Goal: Browse casually: Explore the website without a specific task or goal

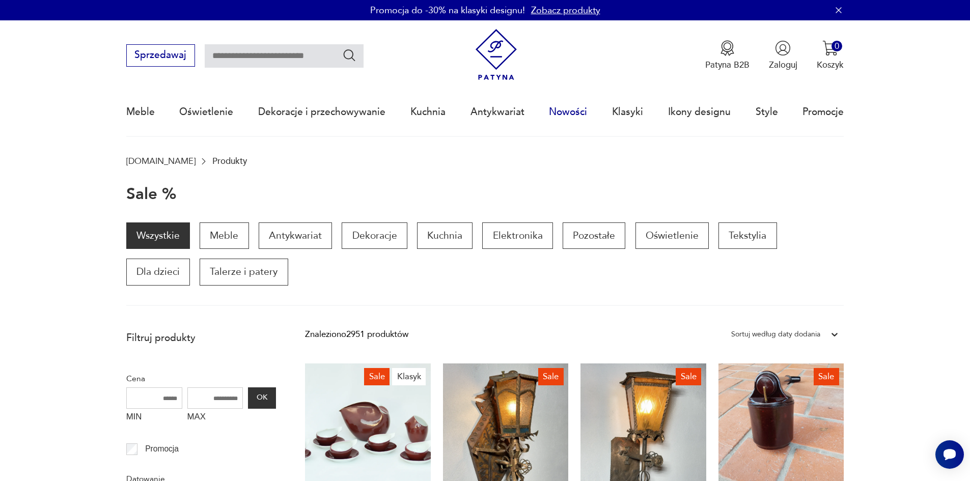
click at [585, 113] on link "Nowości" at bounding box center [568, 112] width 38 height 47
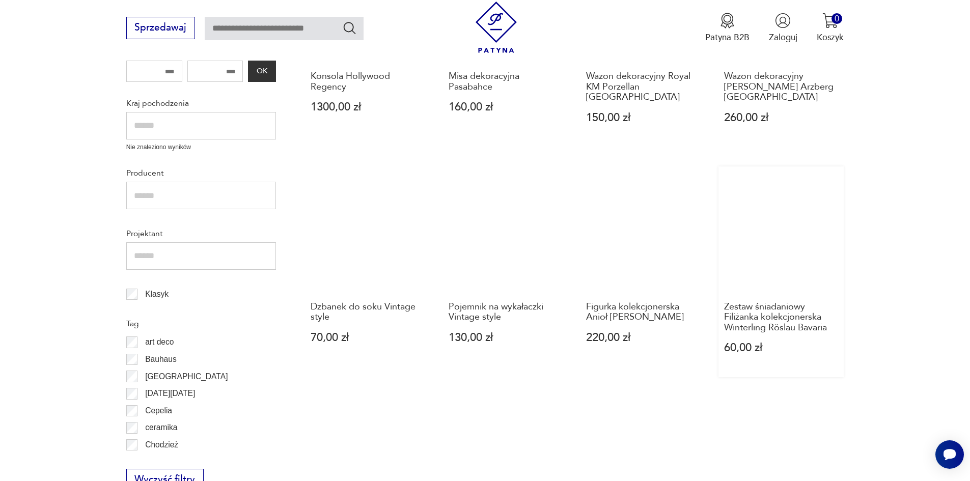
scroll to position [224, 0]
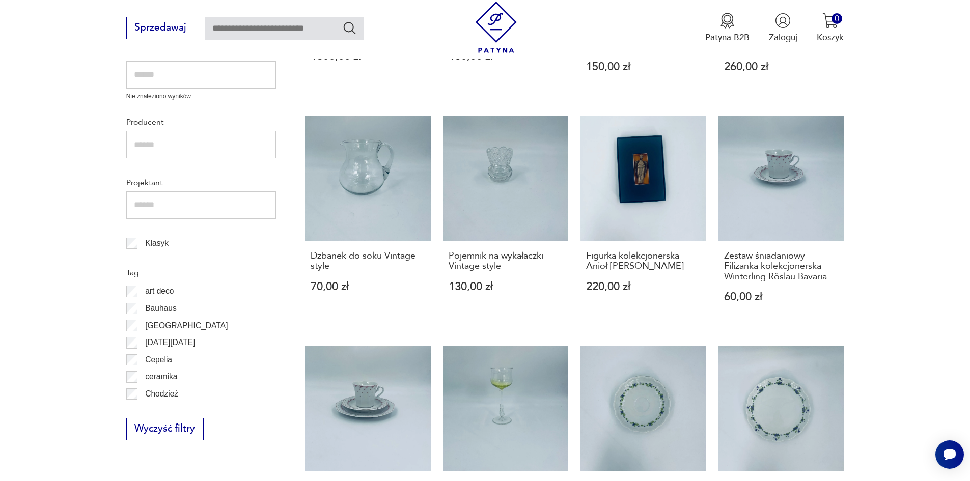
click at [902, 203] on section "Filtruj produkty Cena MIN MAX OK Promocja Datowanie OK Kraj pochodzenia Nie zna…" at bounding box center [485, 378] width 970 height 1063
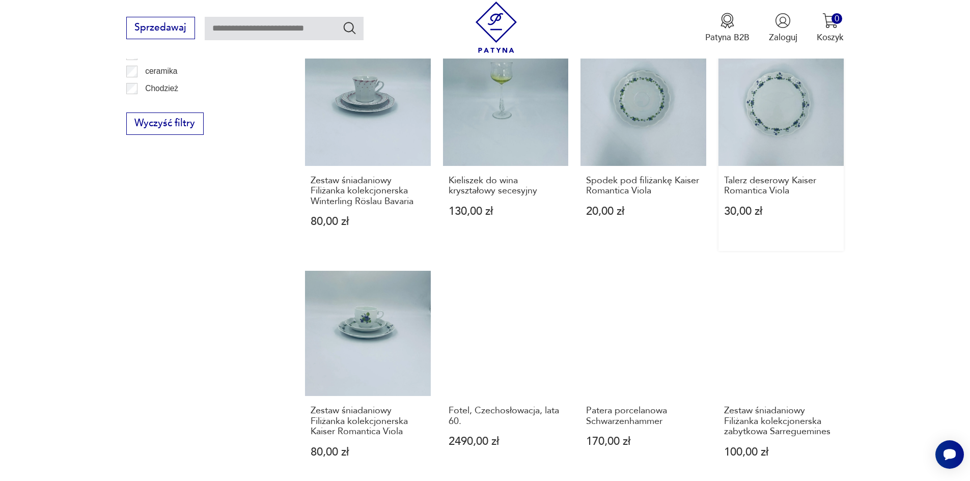
scroll to position [937, 0]
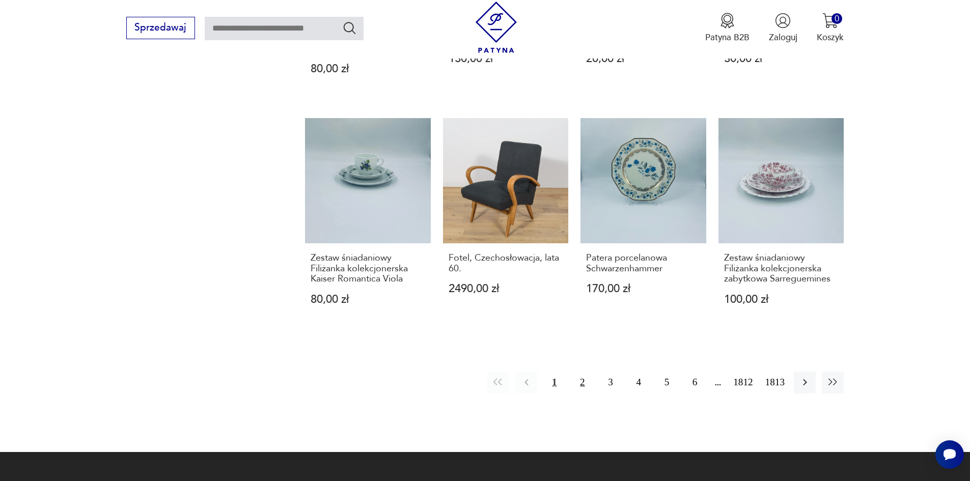
click at [583, 372] on button "2" at bounding box center [582, 383] width 22 height 22
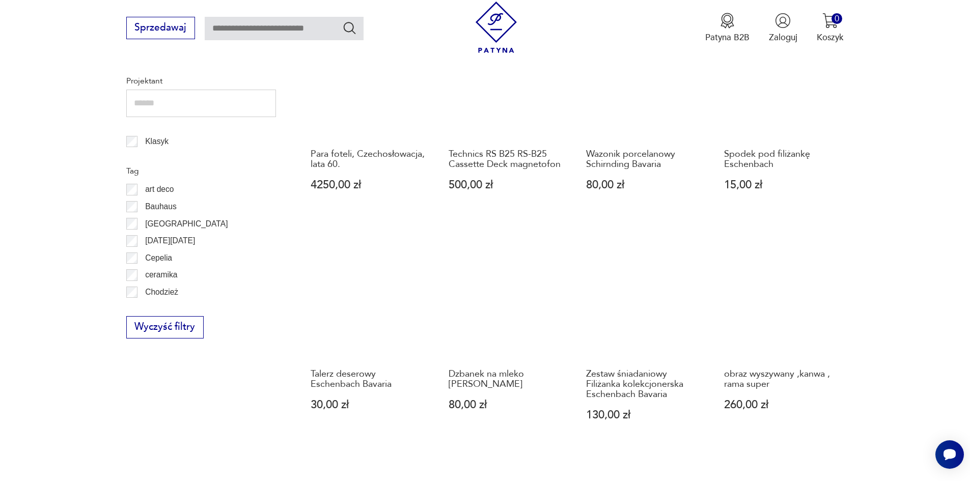
scroll to position [886, 0]
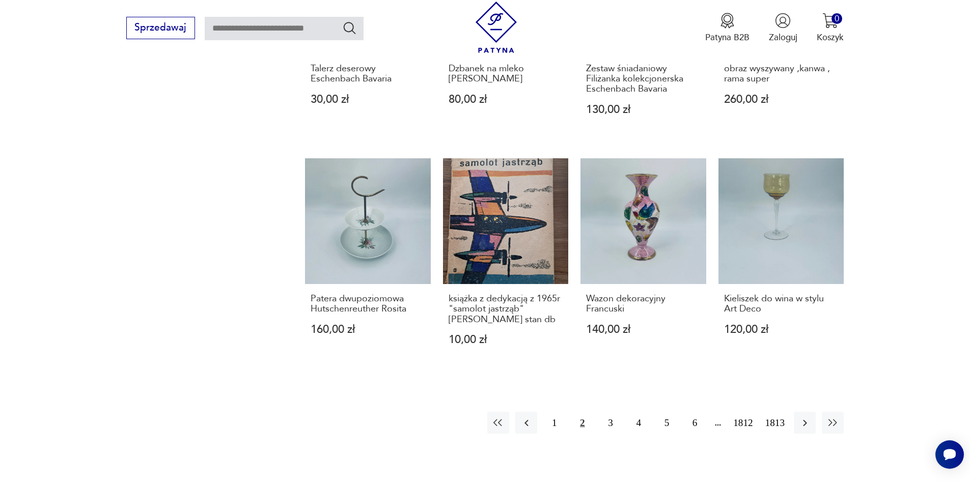
click at [610, 423] on button "3" at bounding box center [610, 423] width 22 height 22
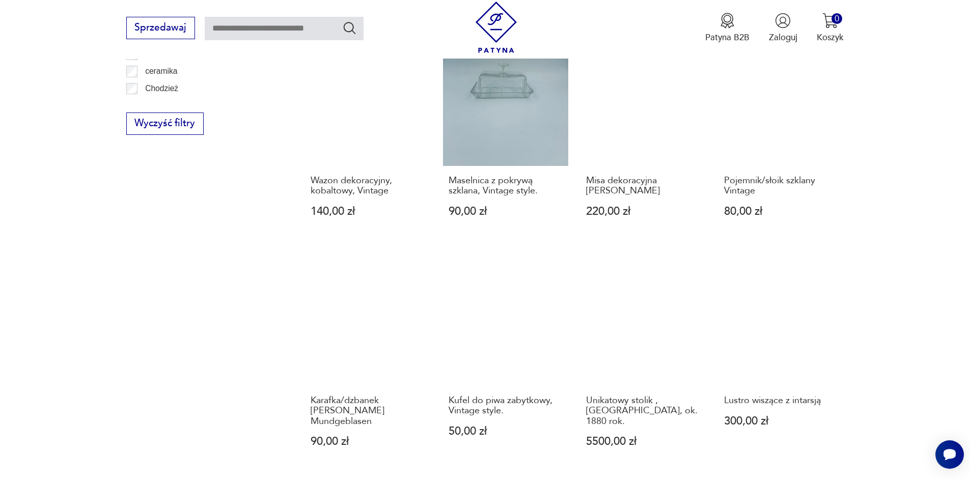
scroll to position [1039, 0]
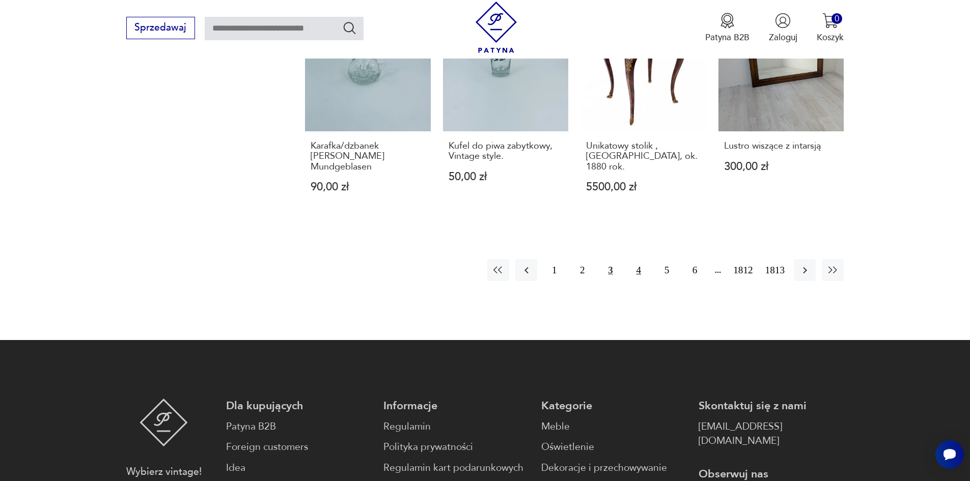
click at [633, 259] on button "4" at bounding box center [639, 270] width 22 height 22
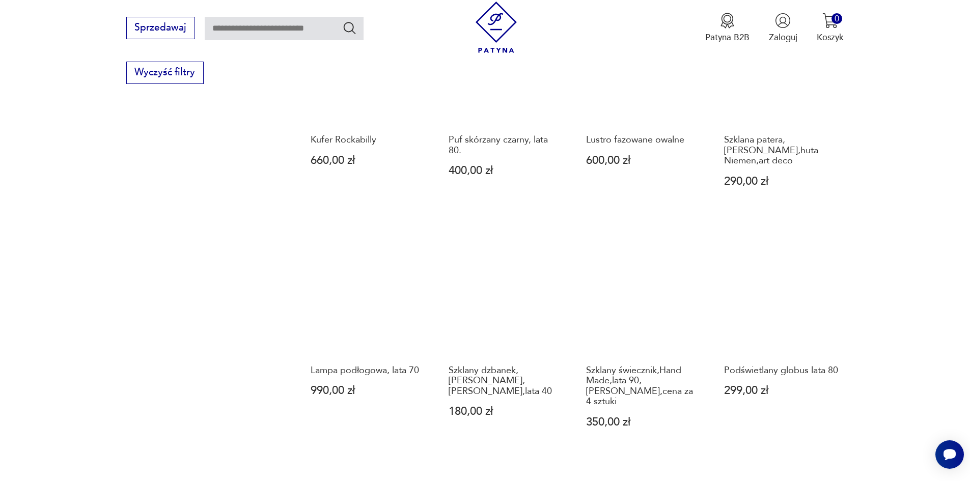
scroll to position [886, 0]
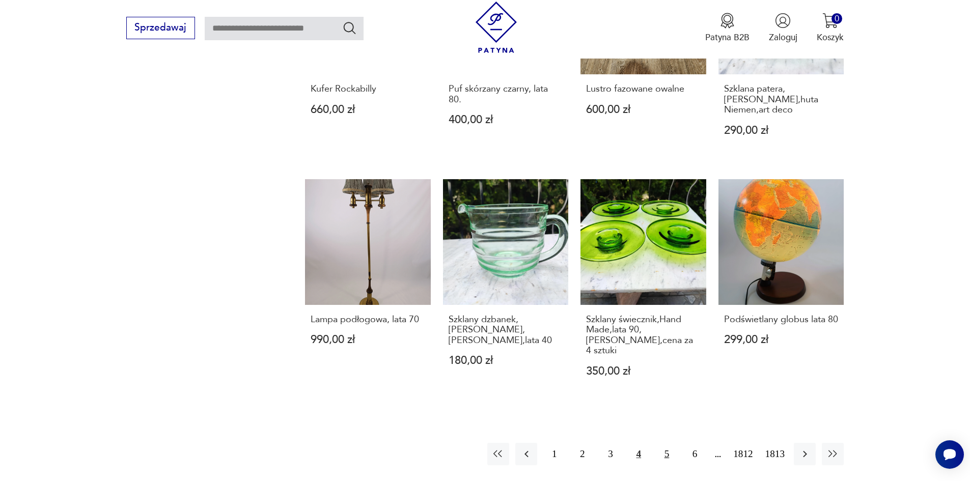
click at [656, 443] on button "5" at bounding box center [667, 454] width 22 height 22
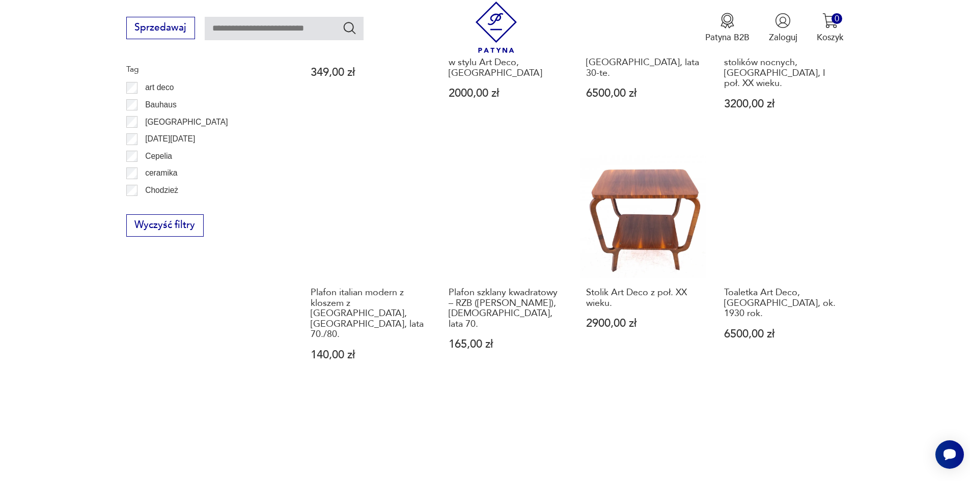
scroll to position [886, 0]
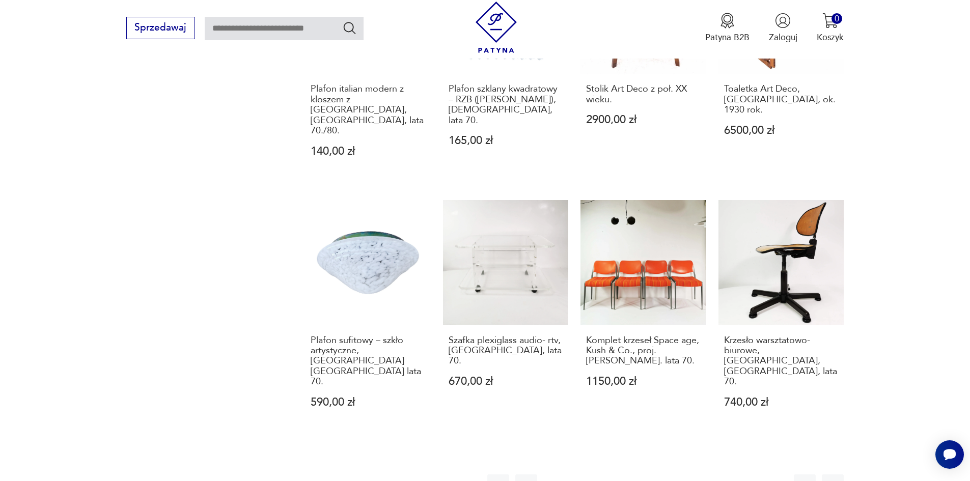
click at [694, 475] on button "6" at bounding box center [695, 486] width 22 height 22
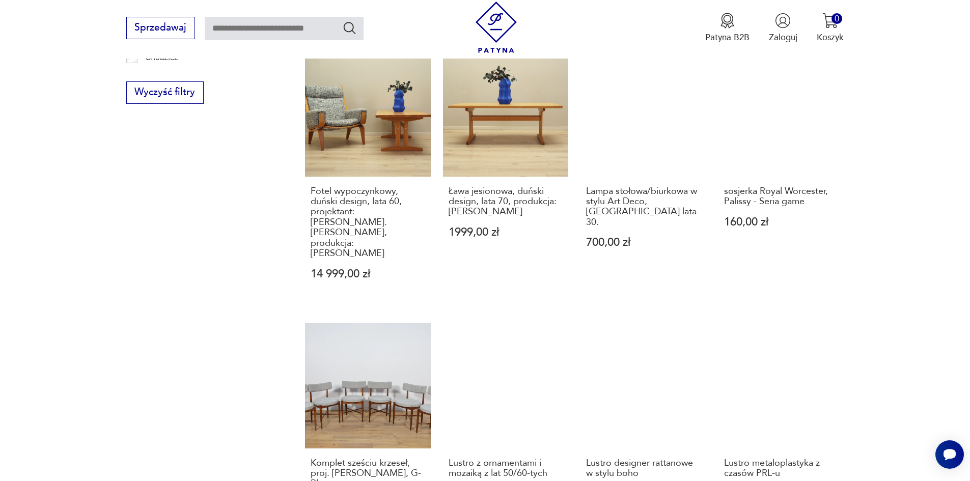
scroll to position [1019, 0]
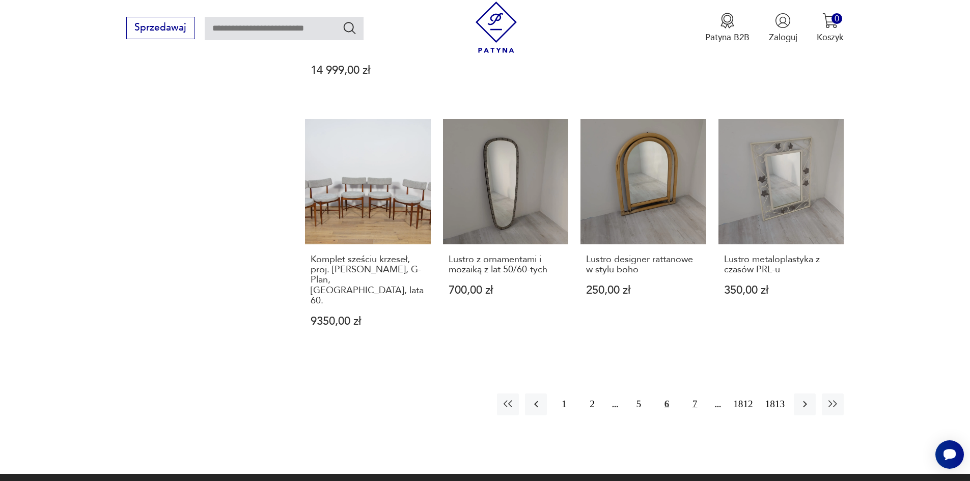
click at [692, 394] on button "7" at bounding box center [695, 405] width 22 height 22
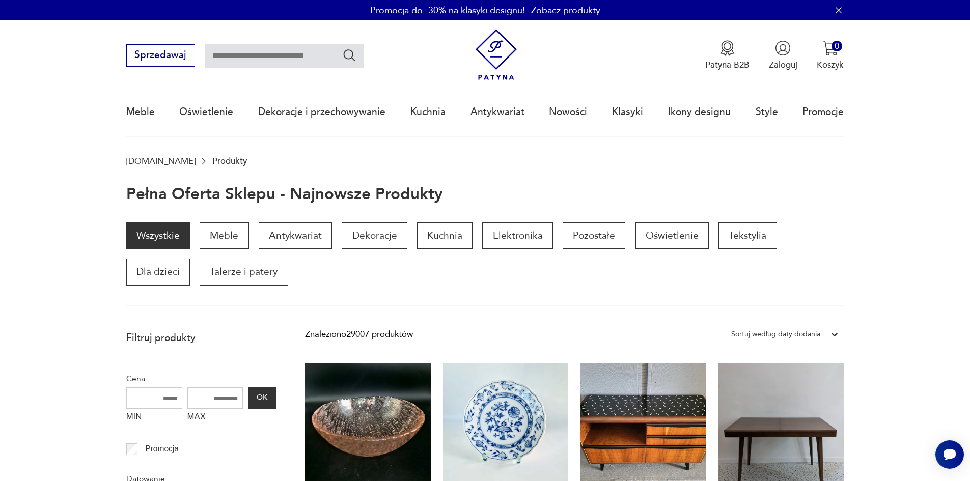
click at [898, 226] on section "Wszystkie Meble Antykwariat Dekoracje Kuchnia Elektronika Pozostałe Oświetlenie…" at bounding box center [485, 265] width 970 height 84
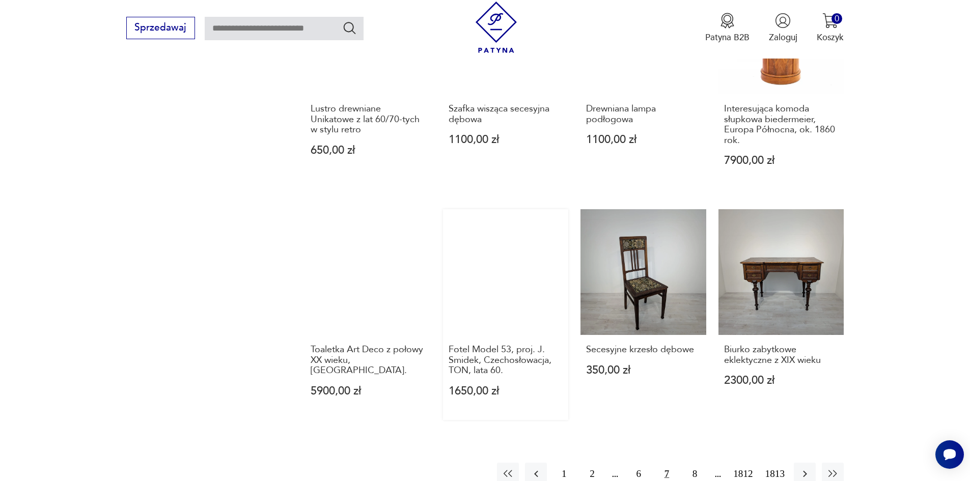
scroll to position [917, 0]
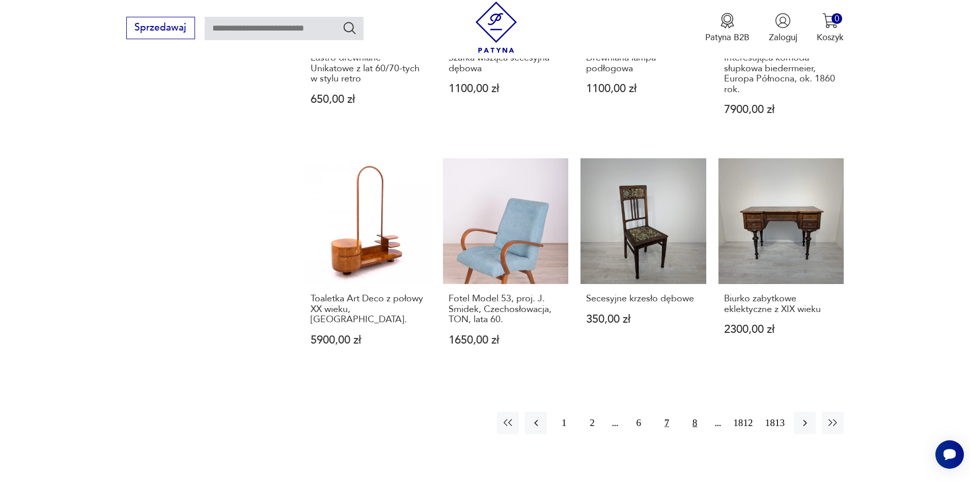
click at [696, 412] on button "8" at bounding box center [695, 423] width 22 height 22
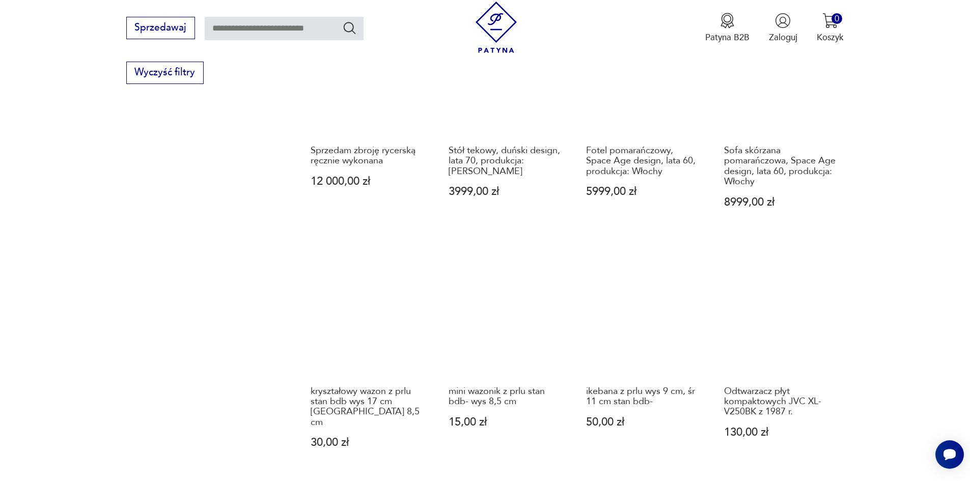
scroll to position [1140, 0]
